Goal: Find specific page/section: Find specific page/section

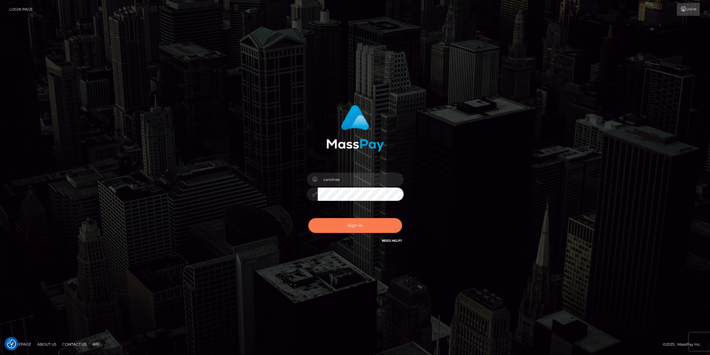
click at [353, 225] on button "Sign in" at bounding box center [355, 225] width 94 height 15
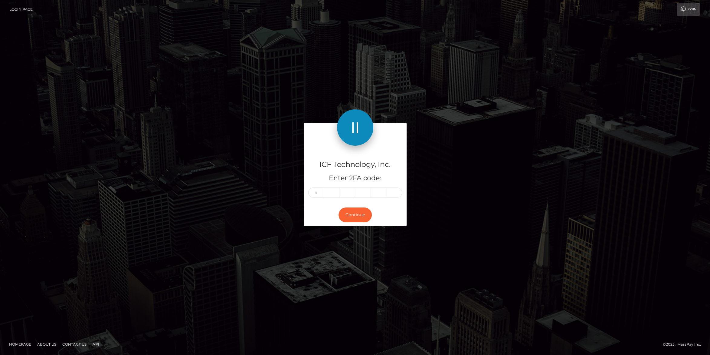
type input "8"
type input "4"
type input "0"
type input "4"
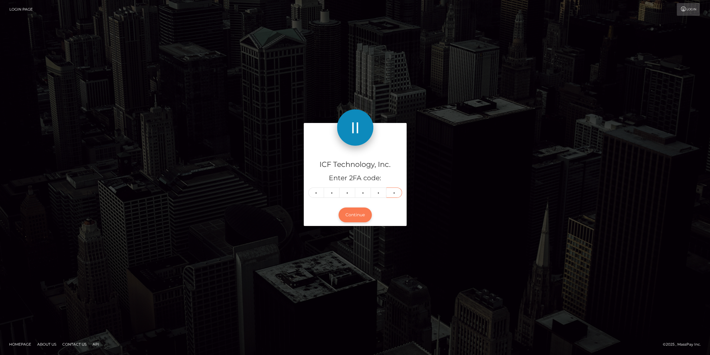
type input "6"
click at [353, 217] on button "Continue" at bounding box center [355, 214] width 33 height 15
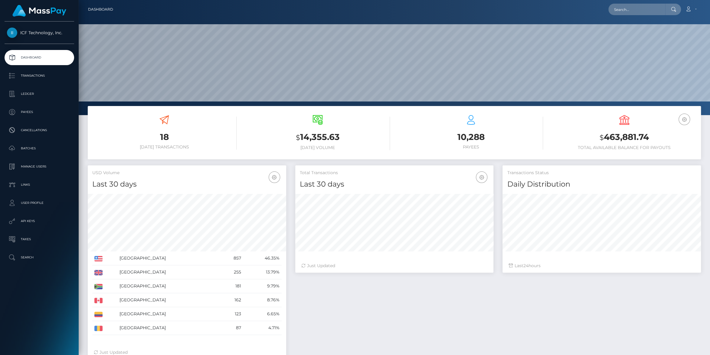
scroll to position [107, 198]
click at [28, 151] on p "Batches" at bounding box center [39, 148] width 65 height 9
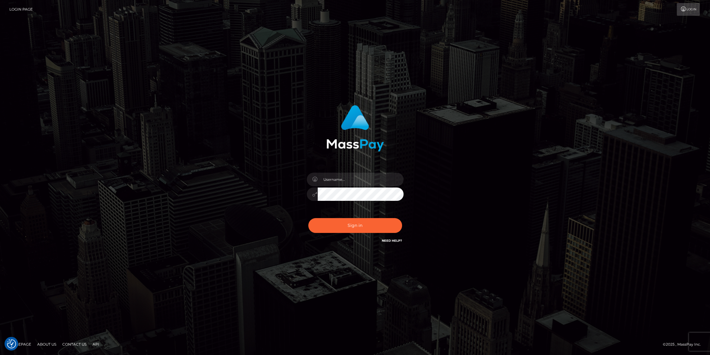
type input "carolines"
click at [354, 226] on button "Sign in" at bounding box center [355, 225] width 94 height 15
checkbox input "true"
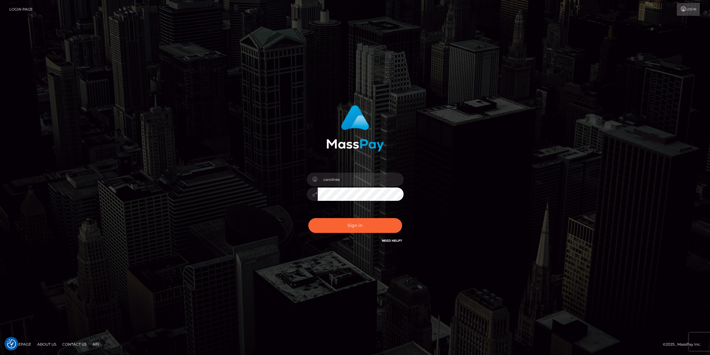
checkbox input "true"
click at [349, 228] on button "Sign in" at bounding box center [355, 225] width 94 height 15
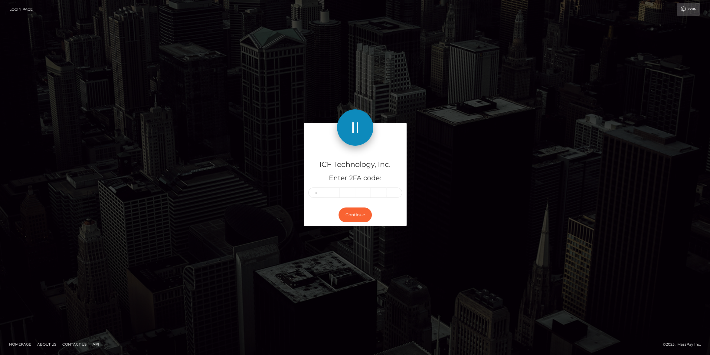
type input "4"
type input "2"
type input "5"
type input "2"
type input "5"
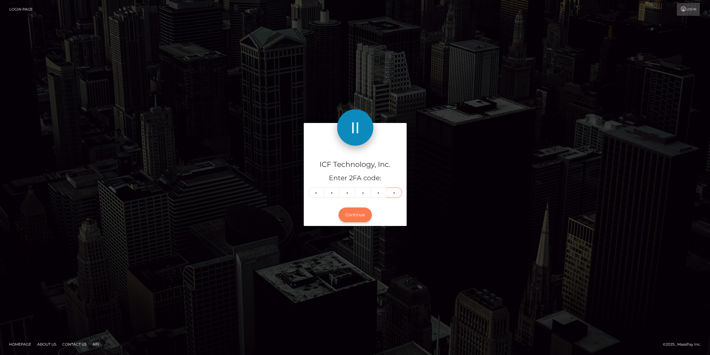
type input "5"
click at [358, 216] on button "Continue" at bounding box center [355, 214] width 33 height 15
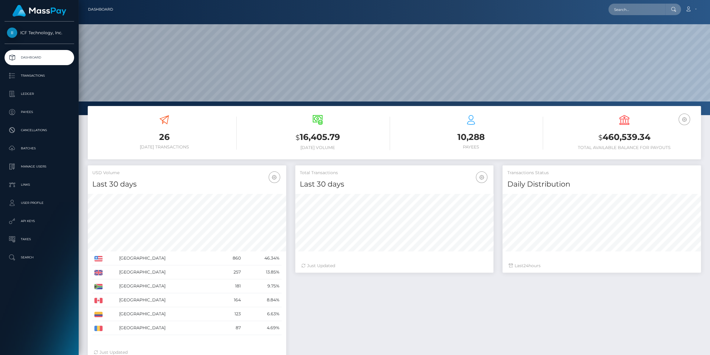
scroll to position [107, 198]
click at [28, 93] on p "Ledger" at bounding box center [39, 93] width 65 height 9
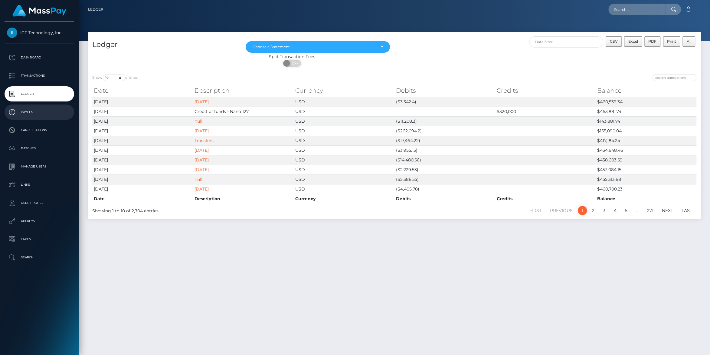
click at [23, 108] on p "Payees" at bounding box center [39, 111] width 65 height 9
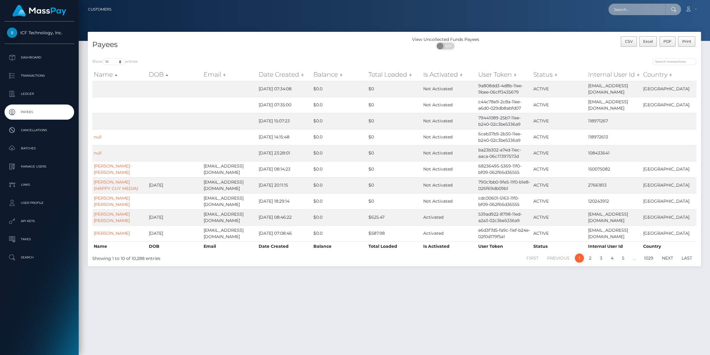
click at [614, 7] on input "text" at bounding box center [637, 9] width 57 height 11
click at [614, 10] on input "text" at bounding box center [637, 9] width 57 height 11
paste input "[EMAIL_ADDRESS][DOMAIN_NAME]"
type input "[EMAIL_ADDRESS][DOMAIN_NAME]"
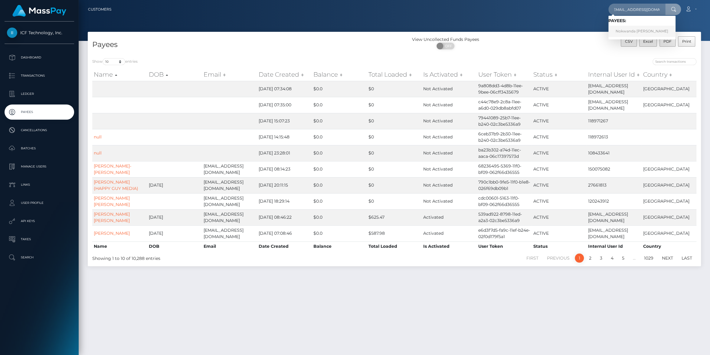
click at [617, 32] on link "Nokwanda Patricia Vezi" at bounding box center [642, 31] width 67 height 11
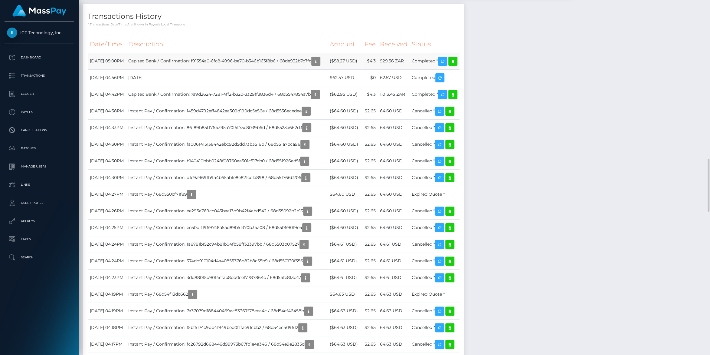
scroll to position [622, 0]
